Goal: Task Accomplishment & Management: Manage account settings

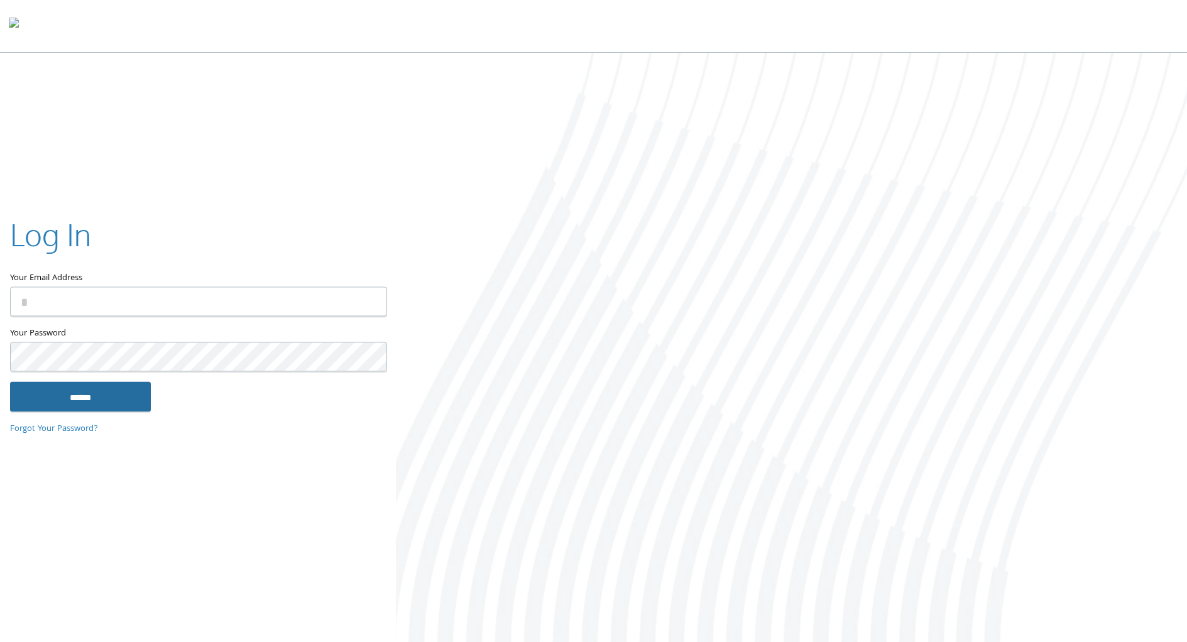
type input "**********"
click at [108, 406] on input "******" at bounding box center [80, 397] width 141 height 30
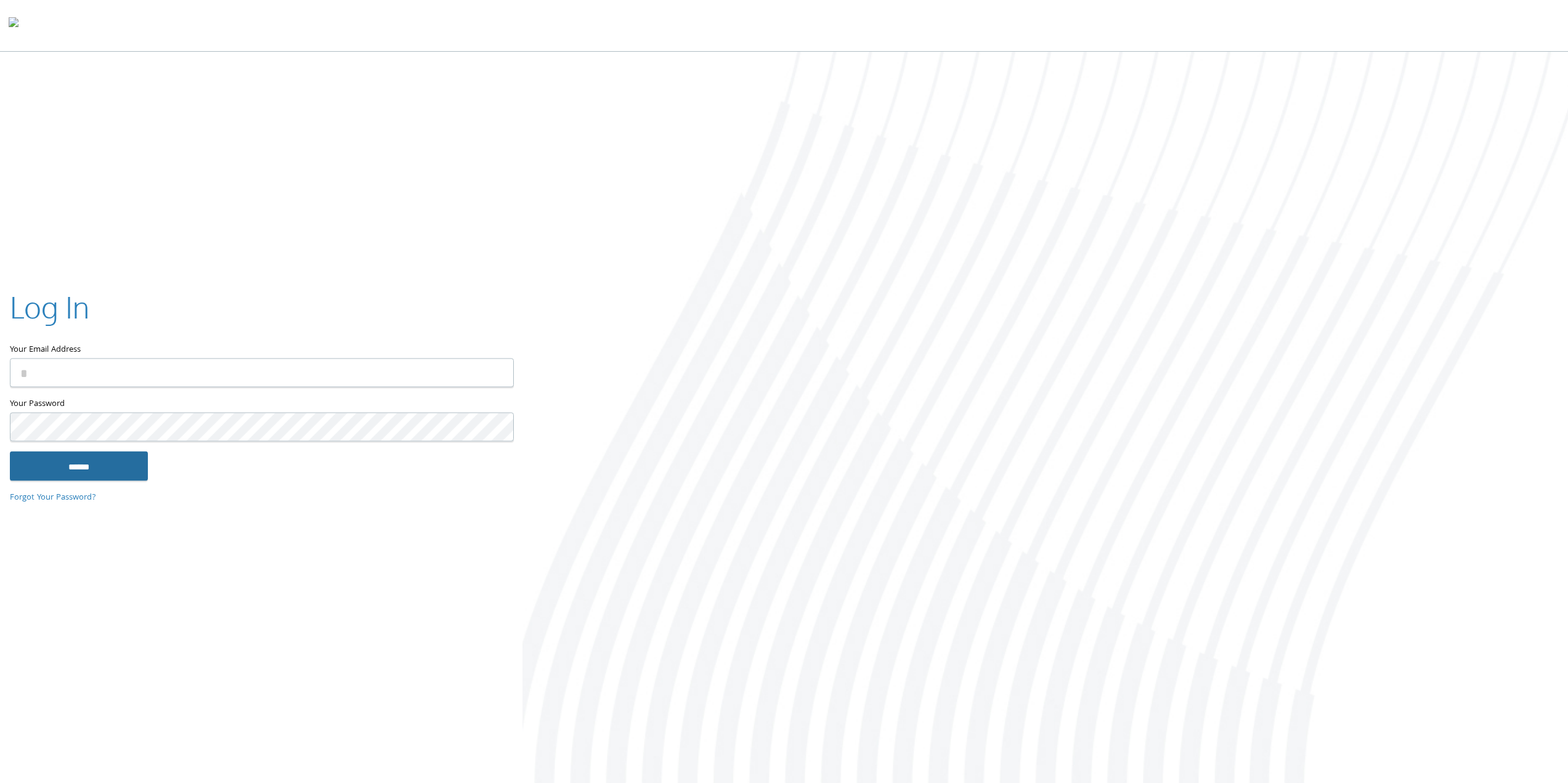
type input "**********"
click at [76, 475] on input "******" at bounding box center [78, 466] width 138 height 29
